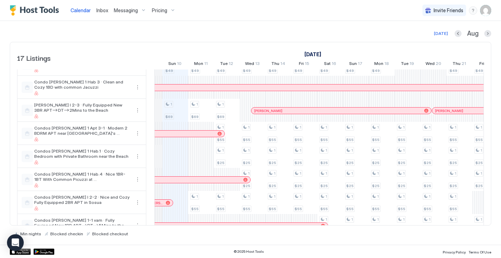
click at [256, 111] on div at bounding box center [256, 111] width 6 height 6
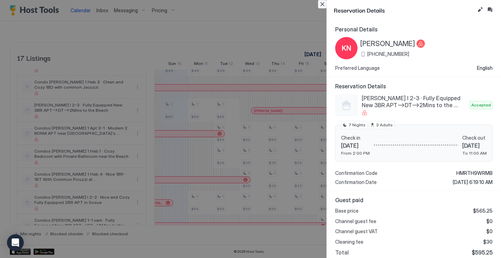
click at [325, 4] on button "Close" at bounding box center [322, 4] width 8 height 8
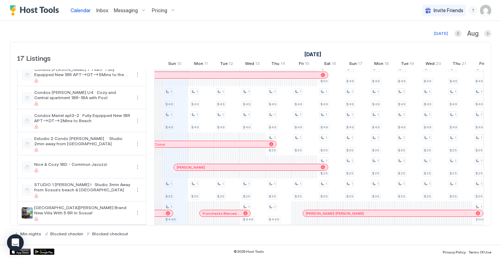
scroll to position [237, 0]
click at [322, 166] on div at bounding box center [323, 167] width 4 height 4
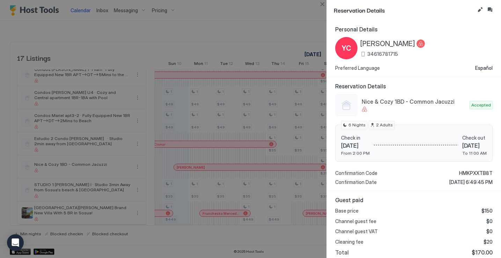
click at [323, 5] on button "Close" at bounding box center [322, 4] width 8 height 8
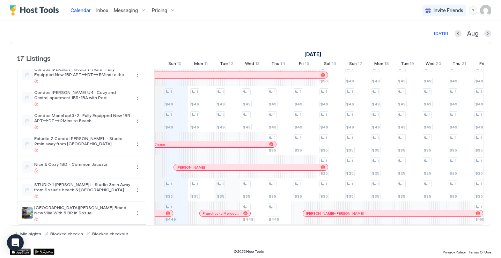
scroll to position [0, 380]
click at [307, 214] on div at bounding box center [307, 214] width 6 height 6
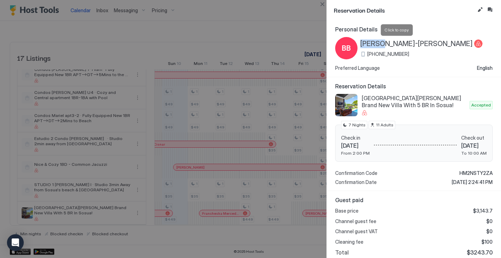
drag, startPoint x: 360, startPoint y: 41, endPoint x: 383, endPoint y: 41, distance: 23.4
click at [383, 41] on div "BB [PERSON_NAME]-[PERSON_NAME] [PHONE_NUMBER]" at bounding box center [408, 48] width 147 height 22
copy span "[PERSON_NAME]"
